Goal: Transaction & Acquisition: Purchase product/service

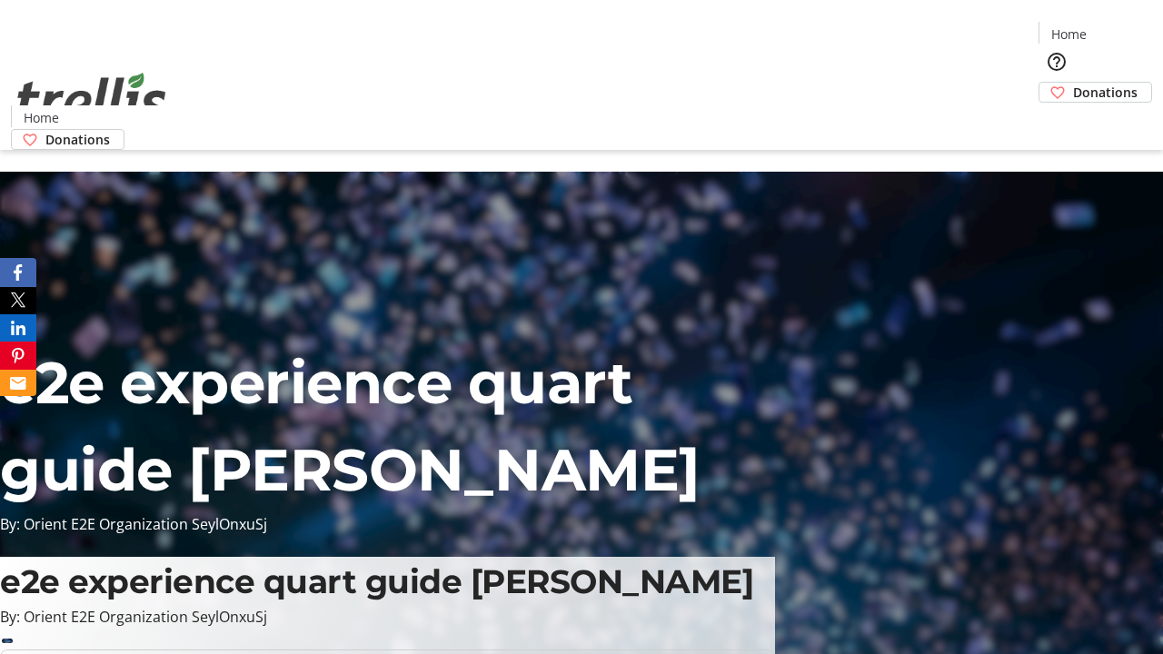
click at [1073, 83] on span "Donations" at bounding box center [1105, 92] width 65 height 19
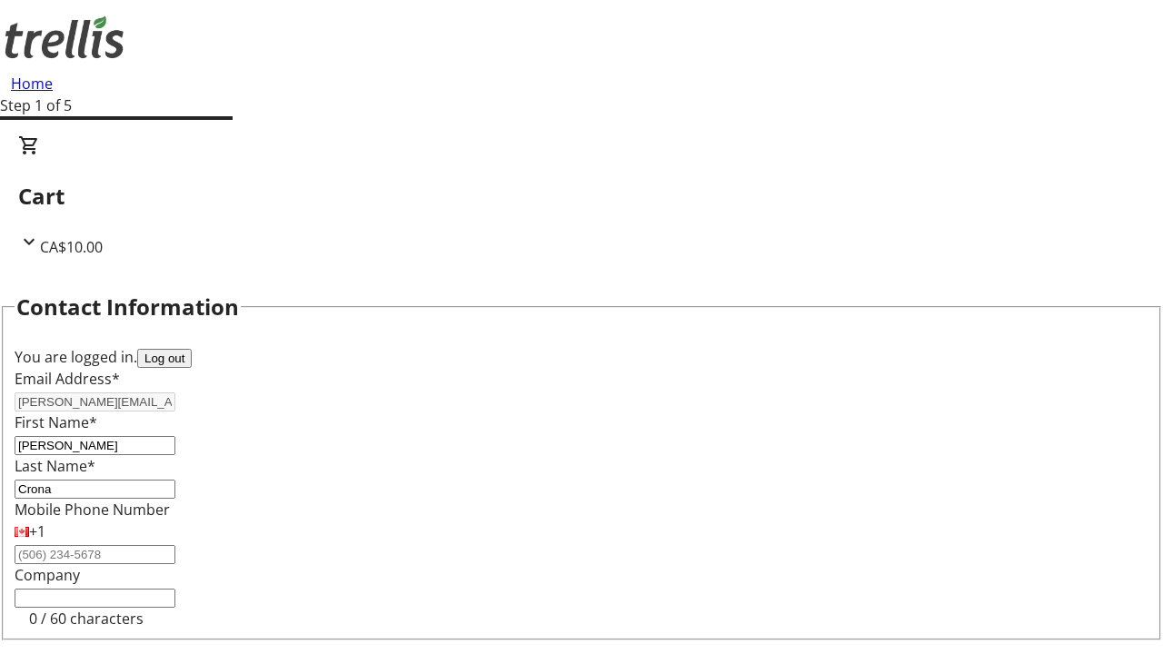
select select "CA"
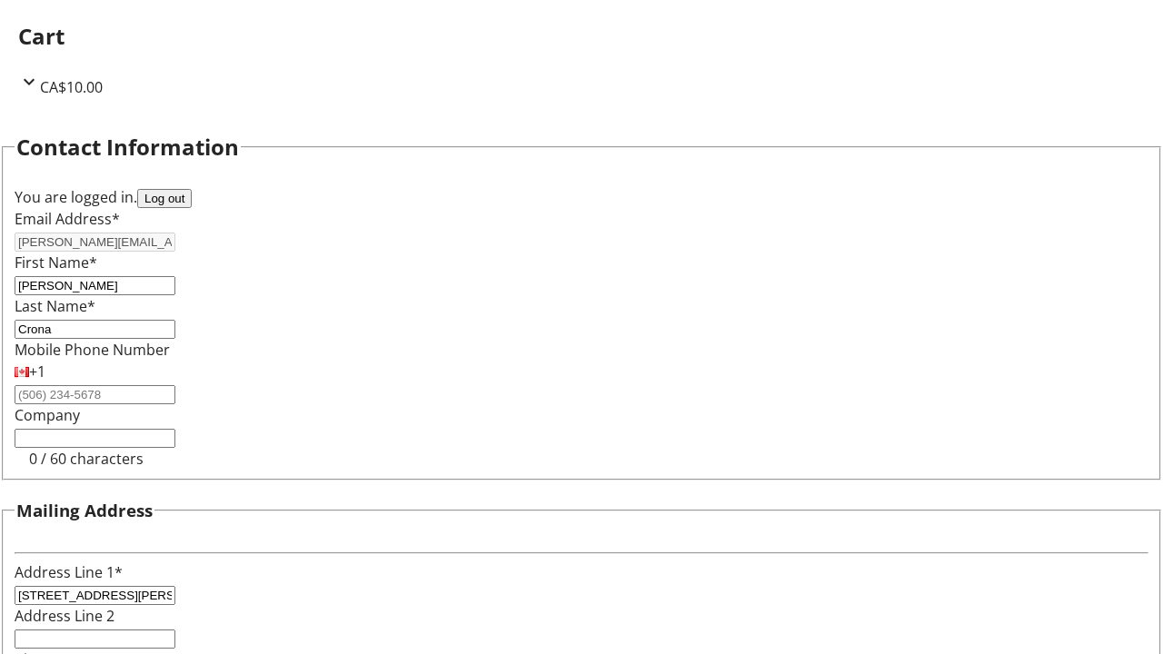
select select "BC"
type input "Kelowna"
type input "V1Y 0C2"
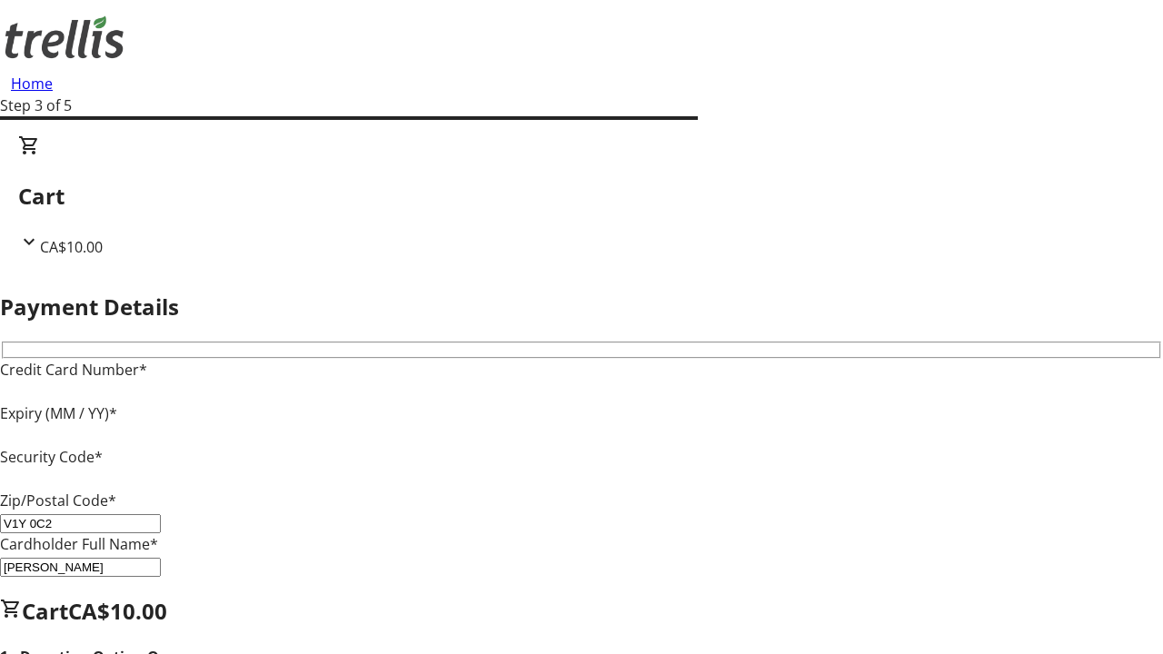
type input "V1Y 0C2"
